Goal: Check status: Check status

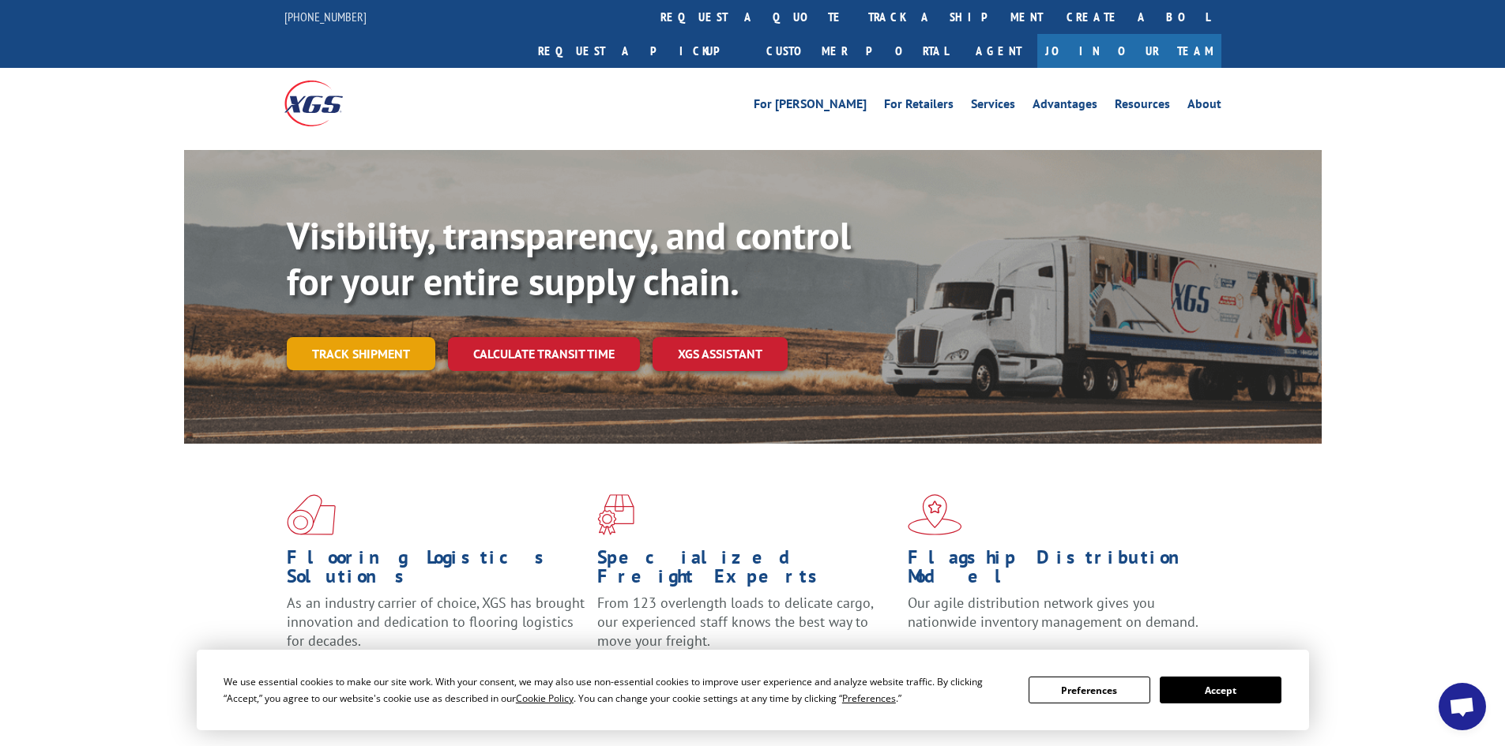
click at [399, 337] on link "Track shipment" at bounding box center [361, 353] width 148 height 33
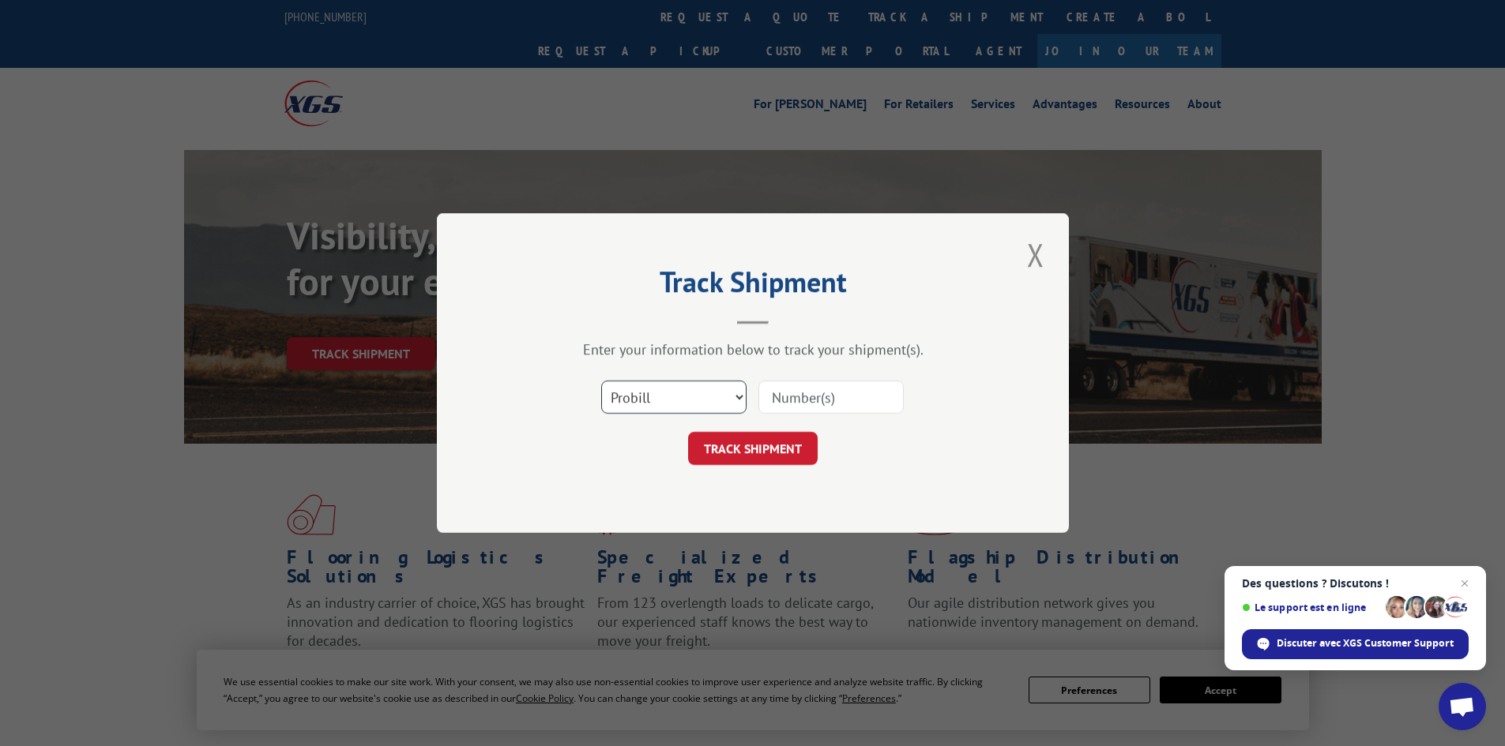
click at [738, 399] on select "Select category... Probill BOL PO" at bounding box center [673, 397] width 145 height 33
select select "bol"
click at [601, 381] on select "Select category... Probill BOL PO" at bounding box center [673, 397] width 145 height 33
click at [790, 400] on input at bounding box center [830, 397] width 145 height 33
paste input "291569913"
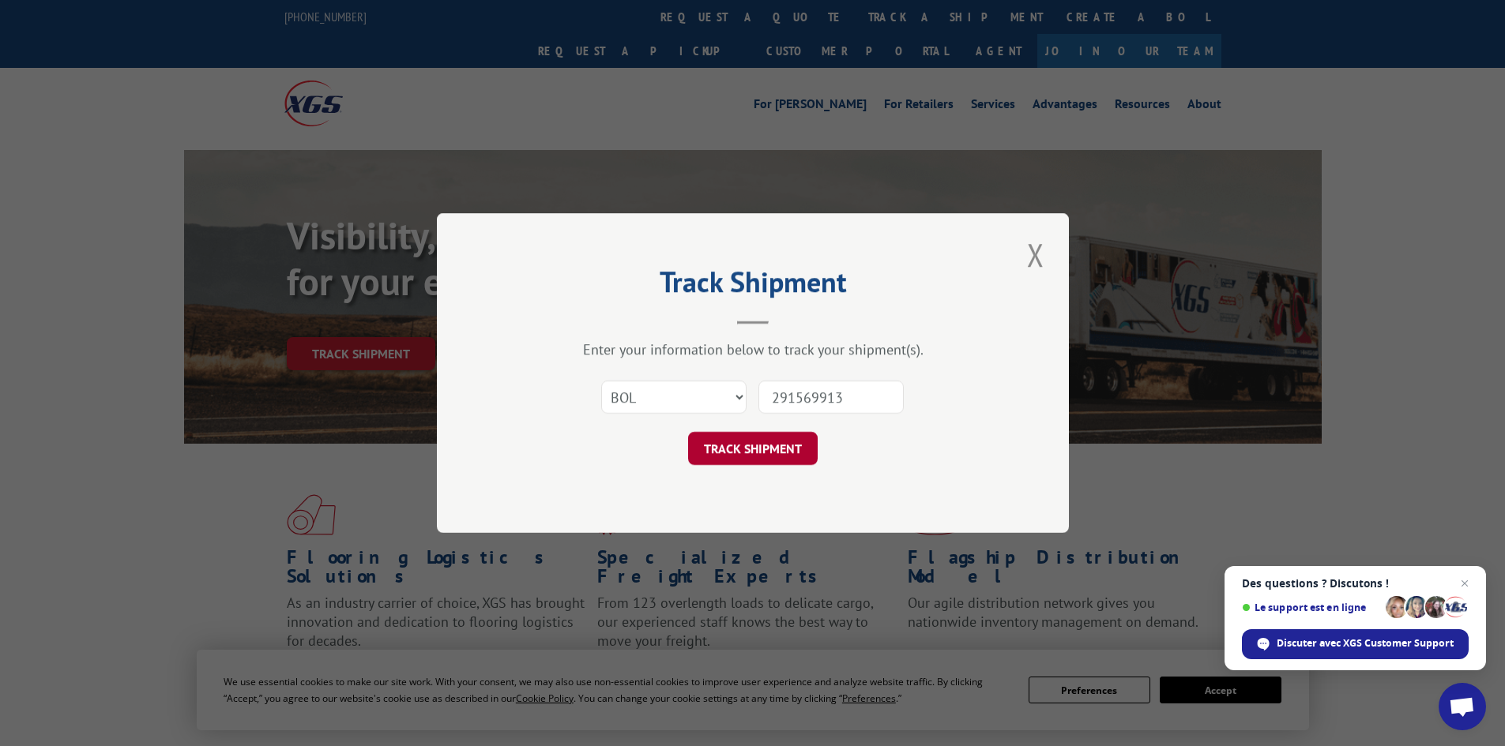
type input "291569913"
click at [799, 445] on button "TRACK SHIPMENT" at bounding box center [753, 448] width 130 height 33
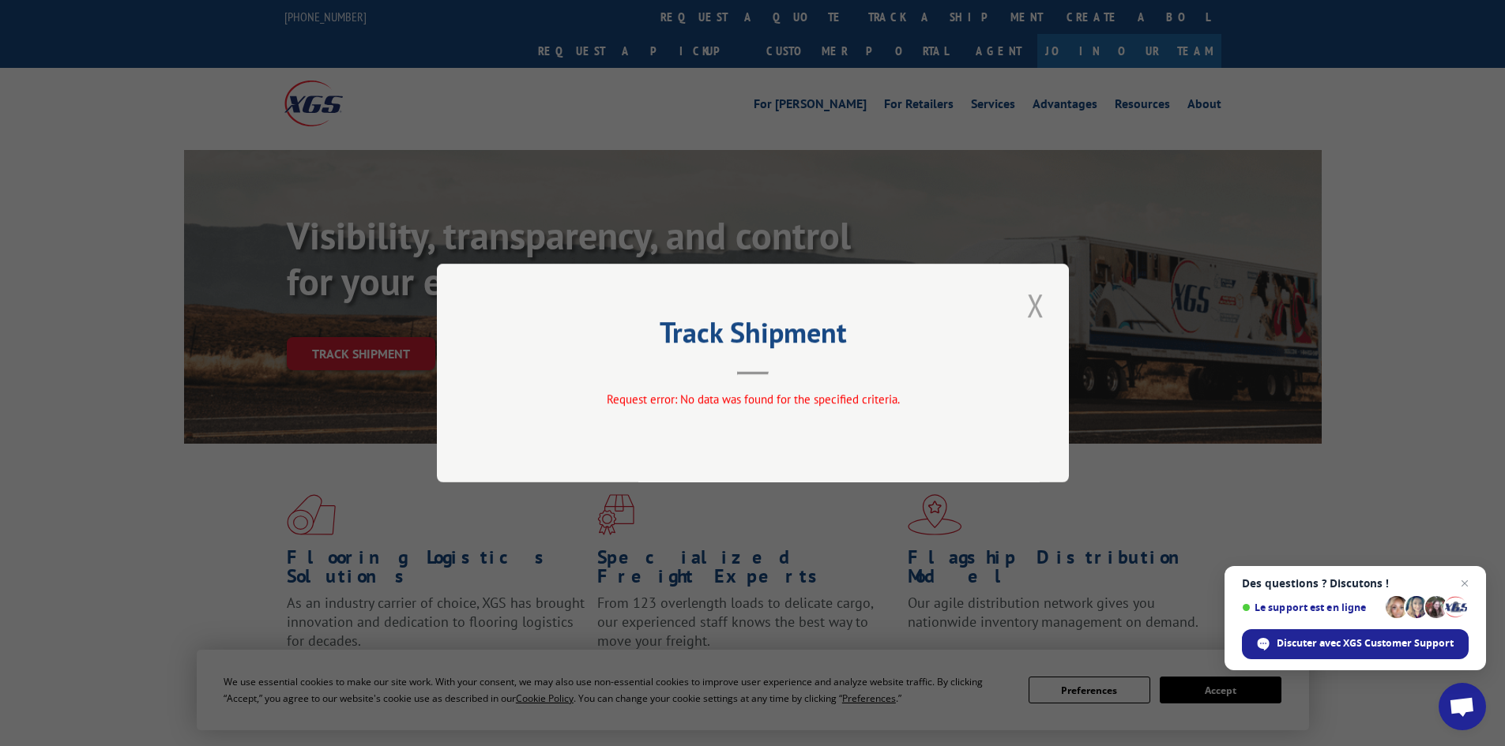
click at [1036, 301] on button "Close modal" at bounding box center [1035, 305] width 27 height 43
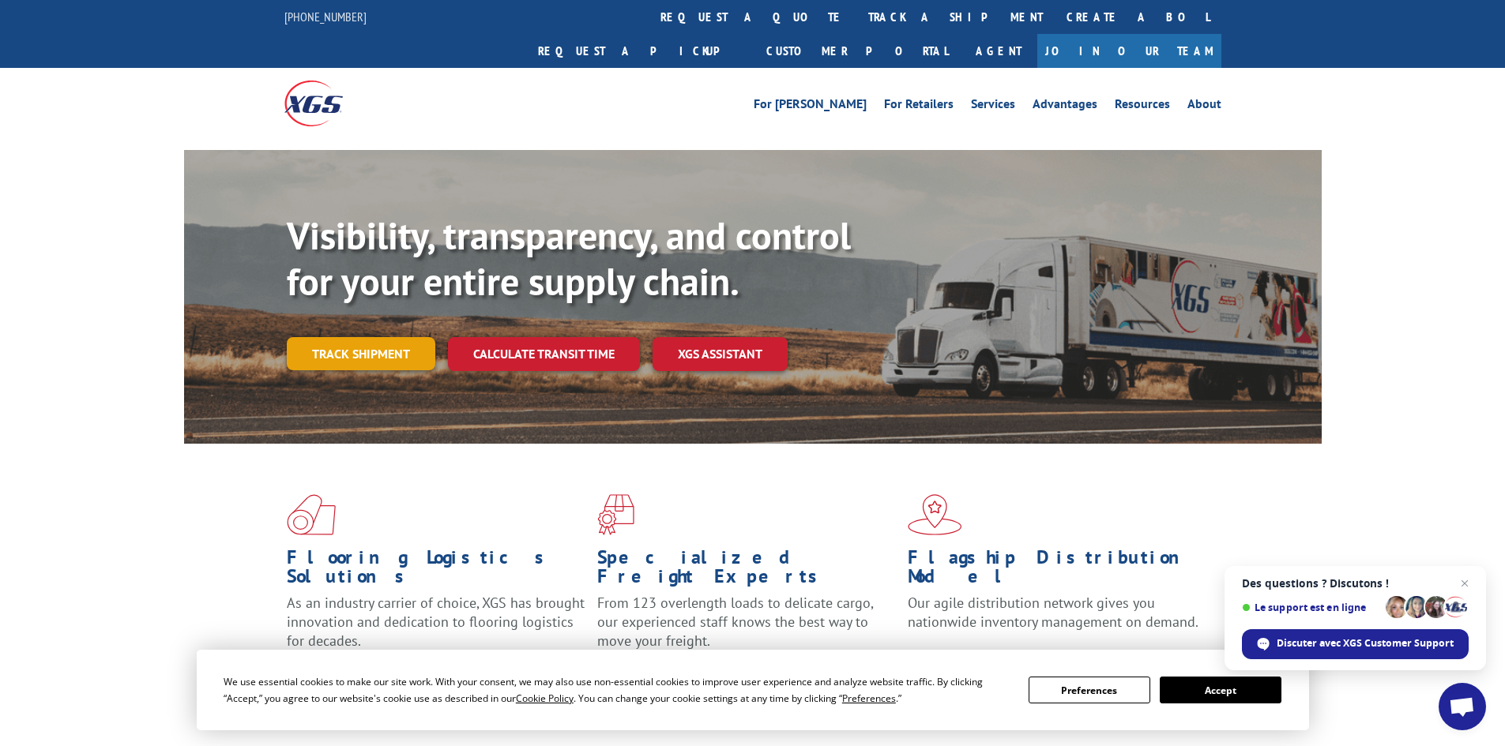
click at [372, 337] on link "Track shipment" at bounding box center [361, 353] width 148 height 33
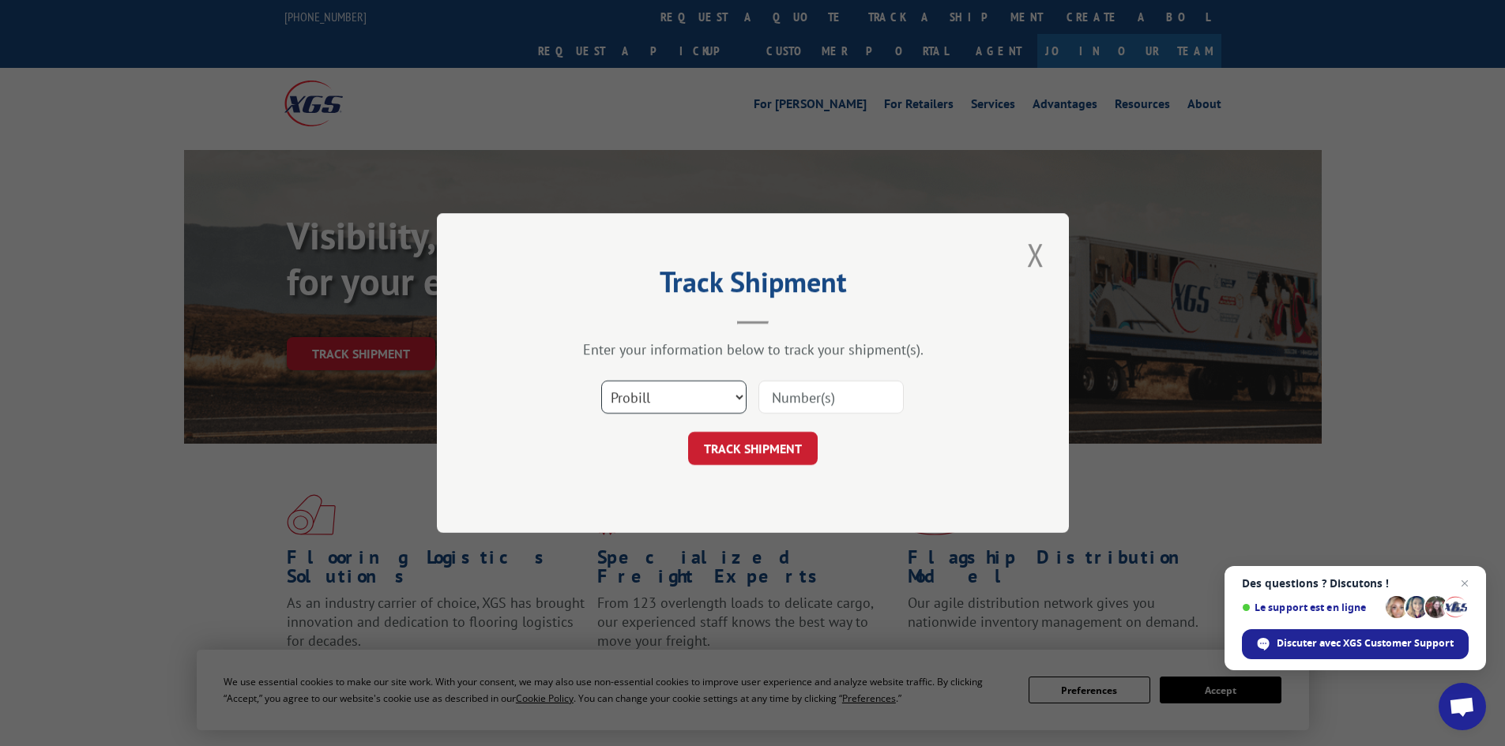
click at [735, 397] on select "Select category... Probill BOL PO" at bounding box center [673, 397] width 145 height 33
select select "bol"
click at [601, 381] on select "Select category... Probill BOL PO" at bounding box center [673, 397] width 145 height 33
click at [796, 397] on input at bounding box center [830, 397] width 145 height 33
type input "240589"
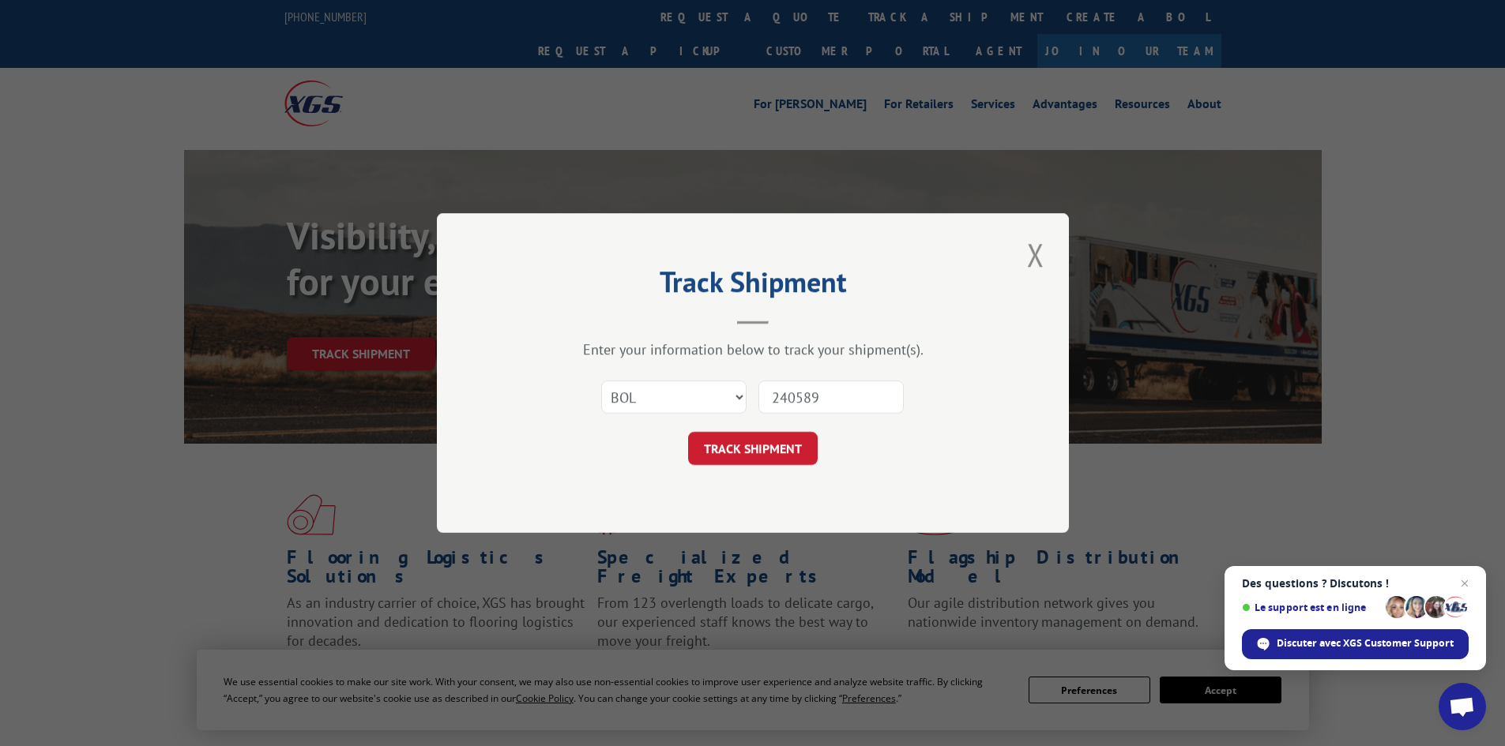
click button "TRACK SHIPMENT" at bounding box center [753, 448] width 130 height 33
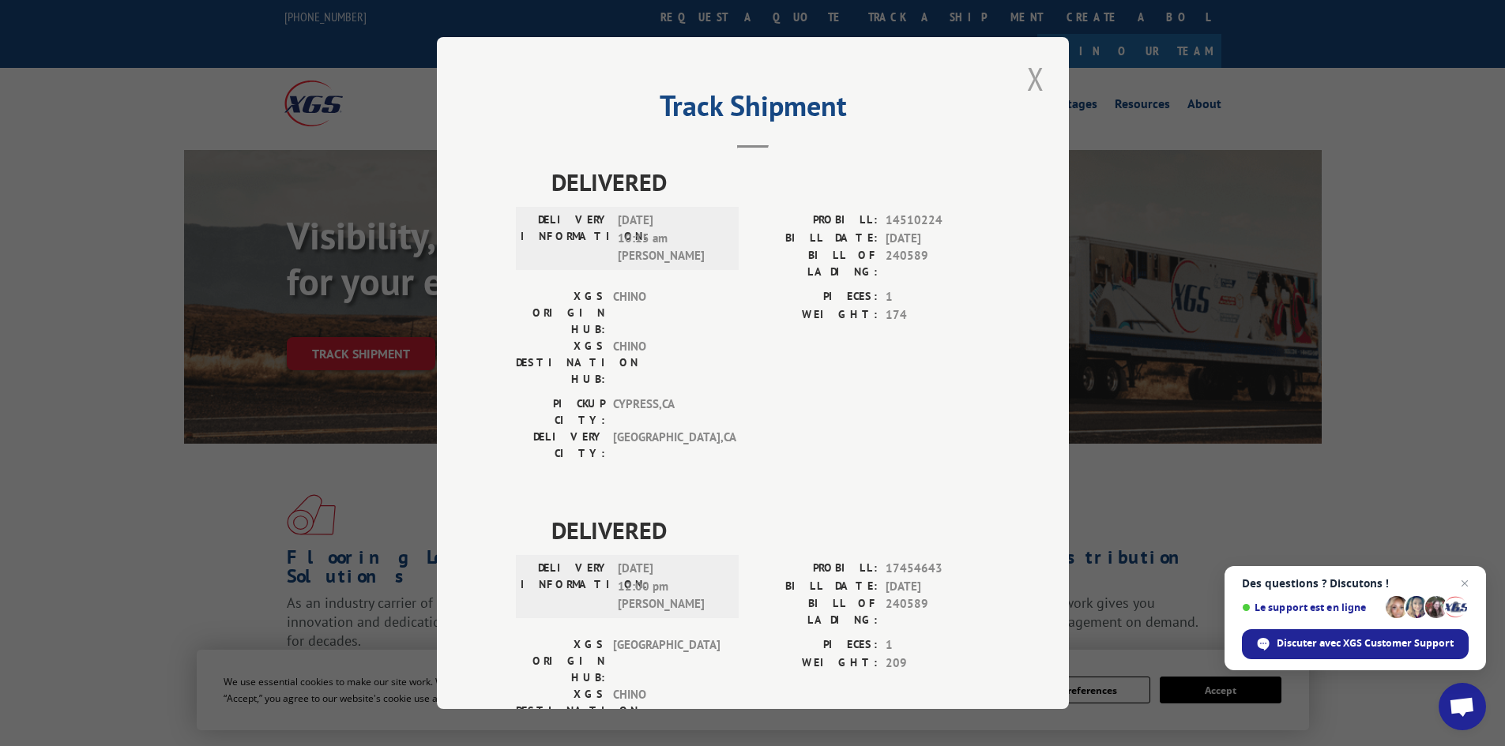
click at [1026, 76] on button "Close modal" at bounding box center [1035, 78] width 27 height 43
